Goal: Task Accomplishment & Management: Manage account settings

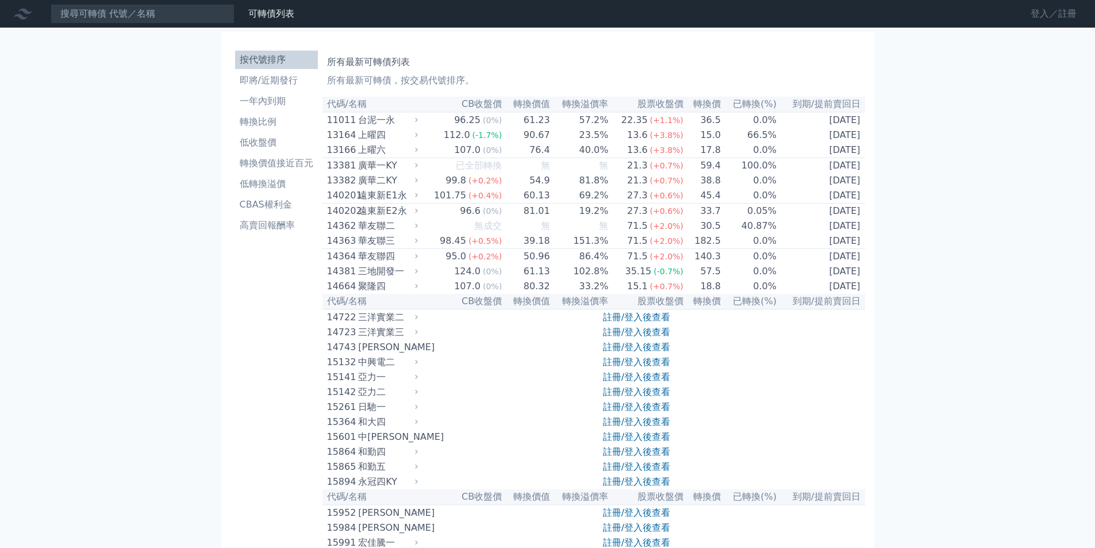
click at [1035, 11] on link "登入／註冊" at bounding box center [1054, 14] width 64 height 18
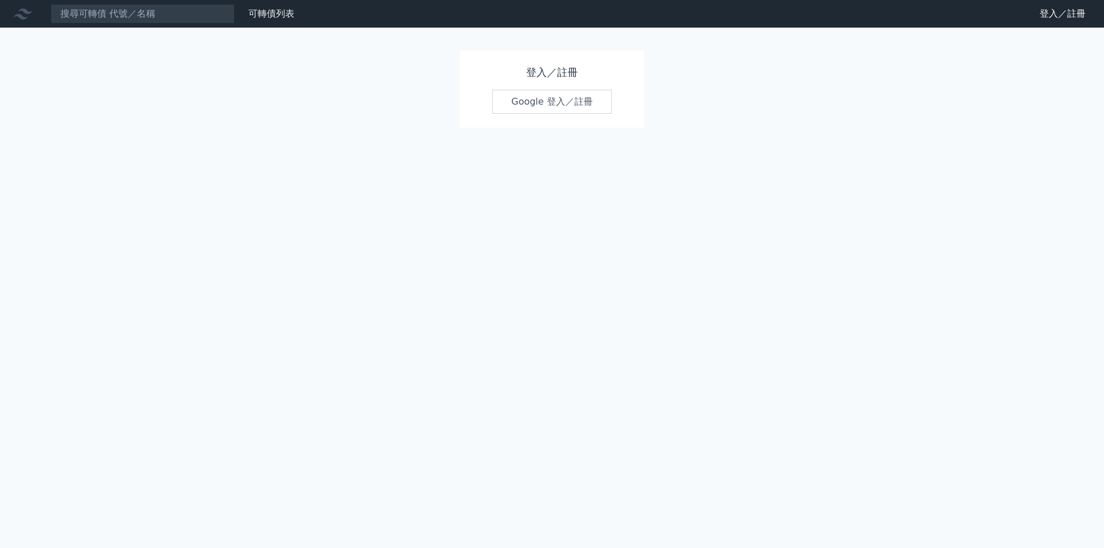
click at [533, 105] on link "Google 登入／註冊" at bounding box center [552, 102] width 120 height 24
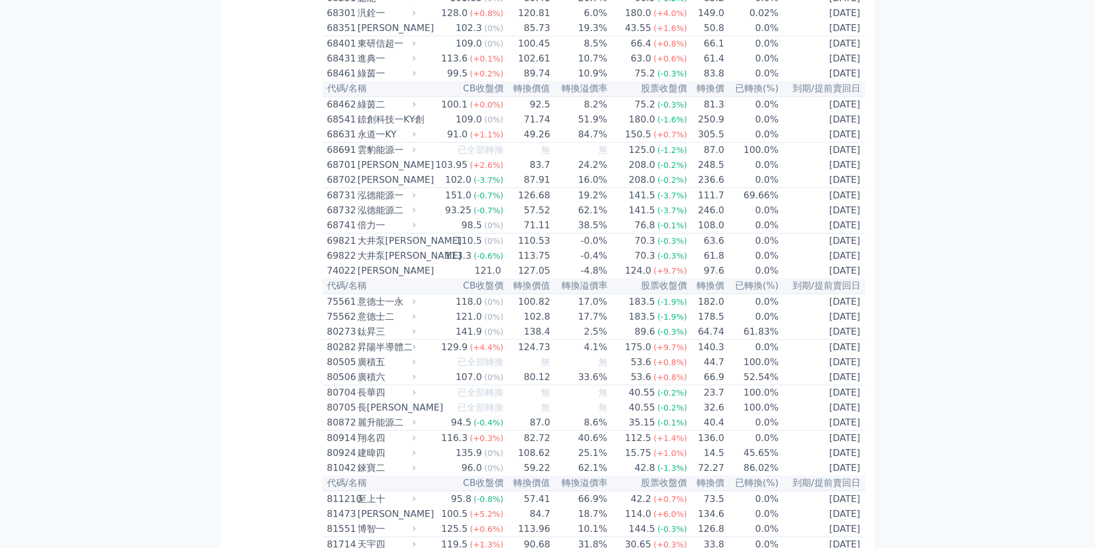
scroll to position [5463, 0]
